Goal: Find contact information: Find contact information

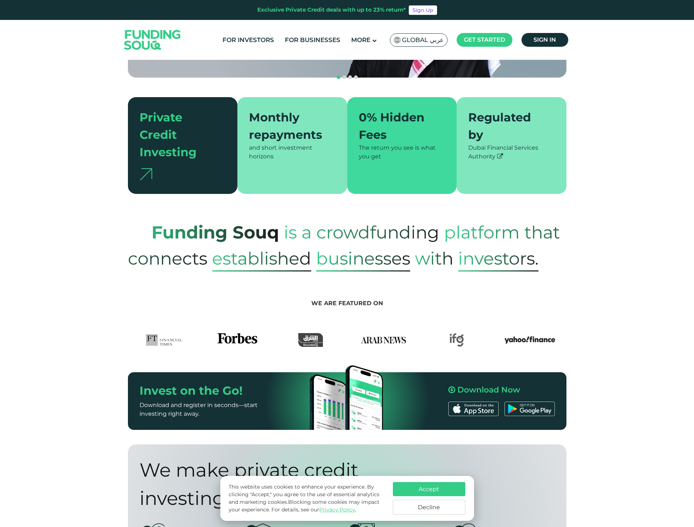
scroll to position [185, 0]
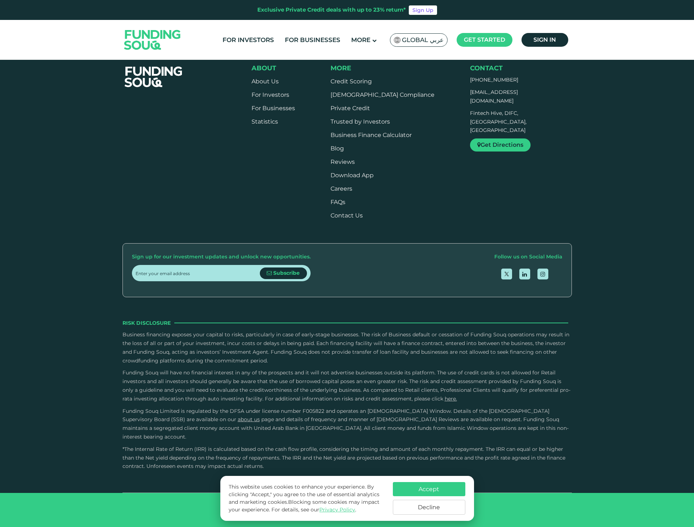
scroll to position [1832, 0]
type tc-range-slider "4"
click at [518, 104] on span "[EMAIL_ADDRESS][DOMAIN_NAME]" at bounding box center [494, 96] width 48 height 15
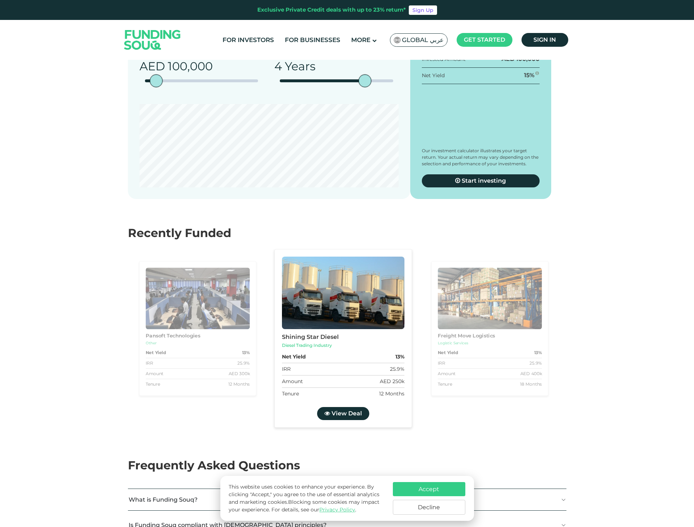
scroll to position [994, 0]
